Goal: Task Accomplishment & Management: Manage account settings

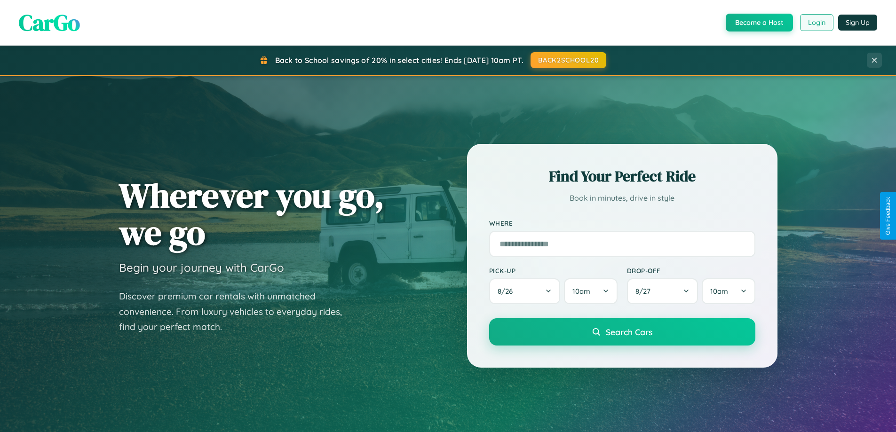
click at [816, 23] on button "Login" at bounding box center [816, 22] width 33 height 17
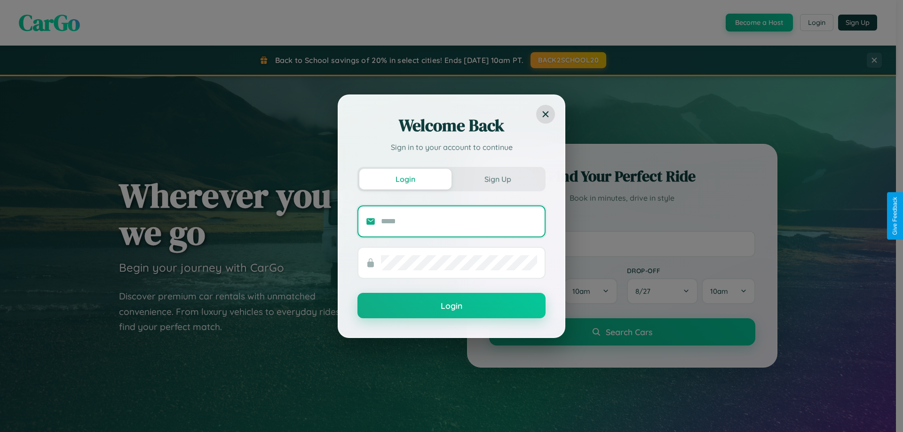
click at [459, 221] on input "text" at bounding box center [459, 221] width 156 height 15
type input "**********"
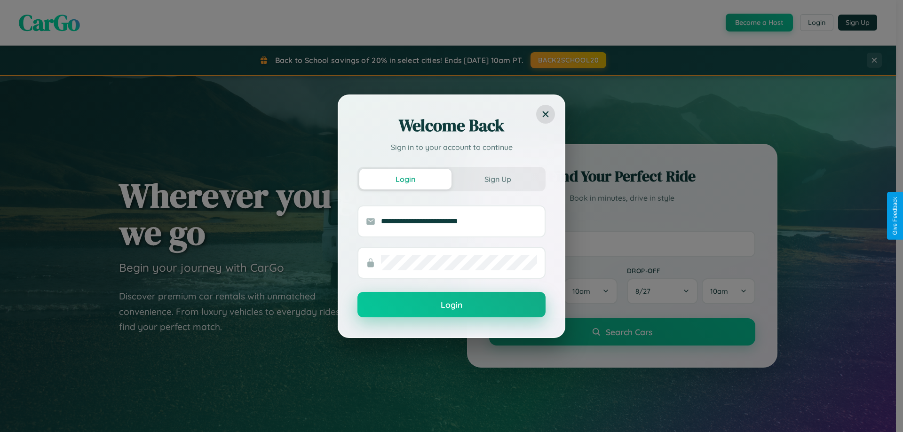
click at [451, 305] on button "Login" at bounding box center [451, 304] width 188 height 25
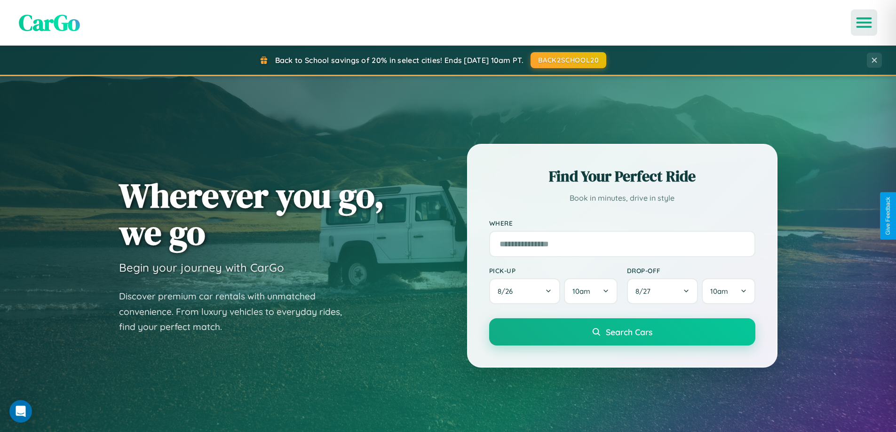
click at [864, 23] on icon "Open menu" at bounding box center [864, 22] width 14 height 8
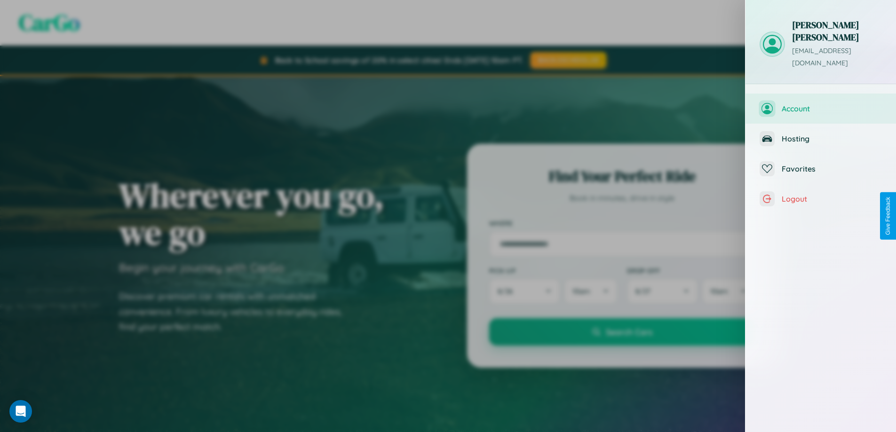
click at [821, 104] on span "Account" at bounding box center [832, 108] width 100 height 9
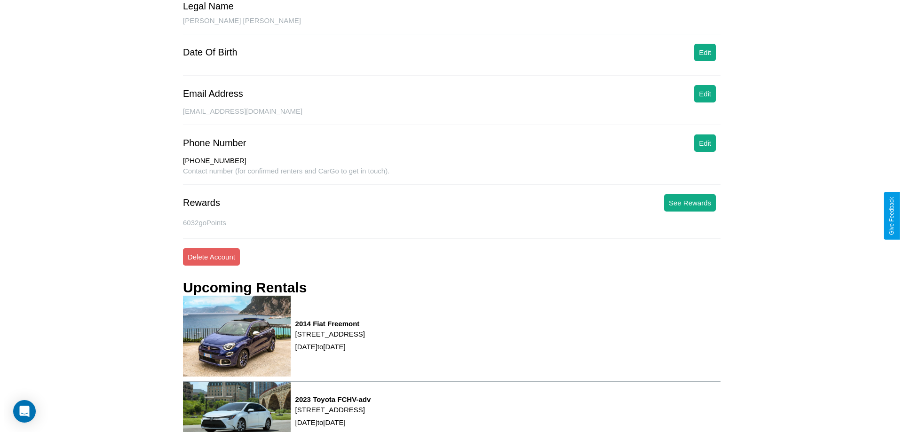
scroll to position [127, 0]
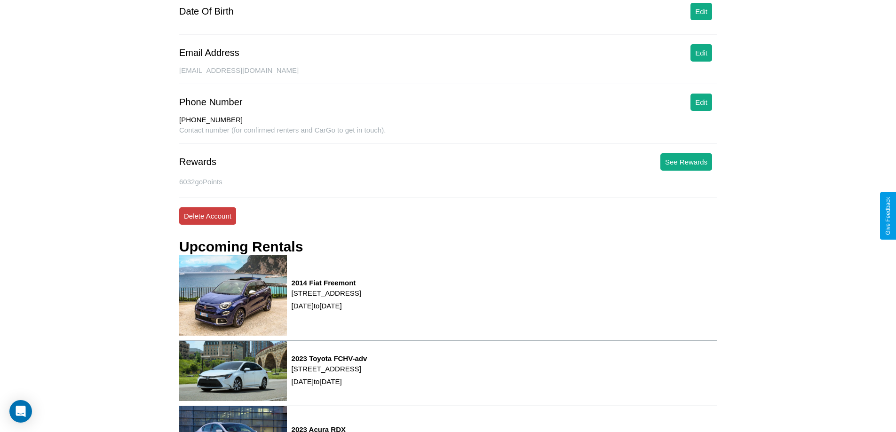
click at [207, 216] on button "Delete Account" at bounding box center [207, 215] width 57 height 17
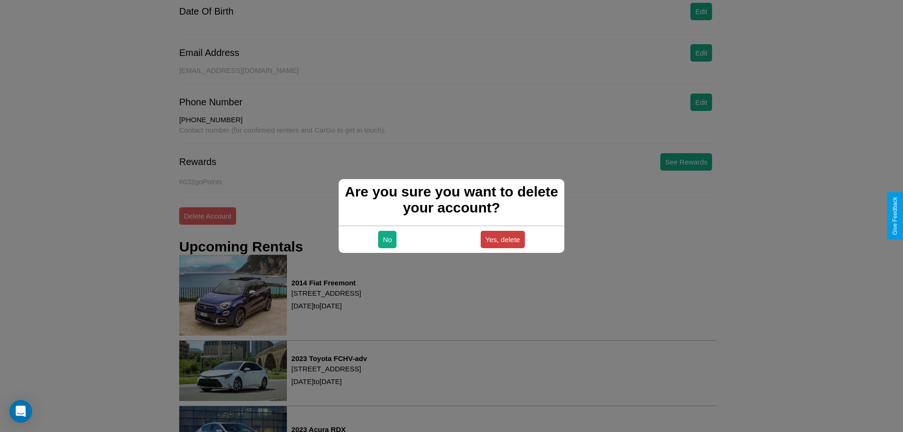
click at [502, 239] on button "Yes, delete" at bounding box center [503, 239] width 44 height 17
